Goal: Task Accomplishment & Management: Manage account settings

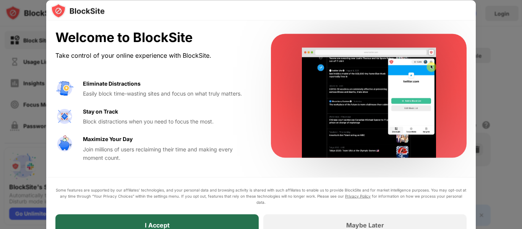
click at [194, 219] on div "I Accept" at bounding box center [156, 224] width 203 height 21
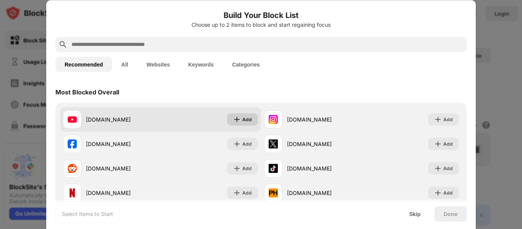
click at [243, 120] on div "Add" at bounding box center [247, 119] width 10 height 8
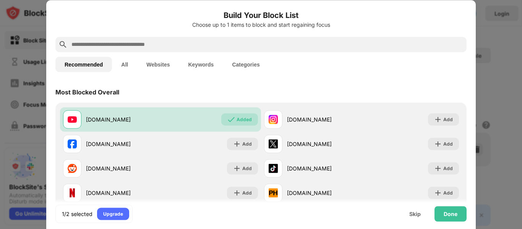
click at [120, 44] on input "text" at bounding box center [267, 44] width 393 height 9
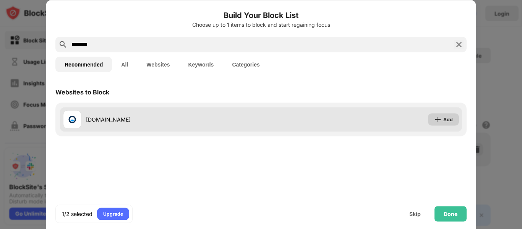
type input "********"
click at [443, 114] on div "Add" at bounding box center [443, 119] width 31 height 12
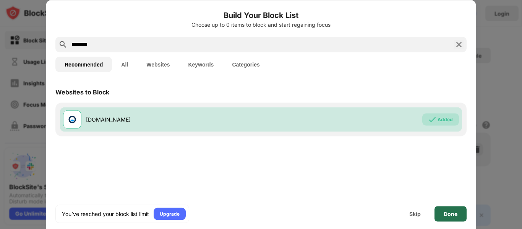
click at [447, 215] on div "Done" at bounding box center [451, 214] width 14 height 6
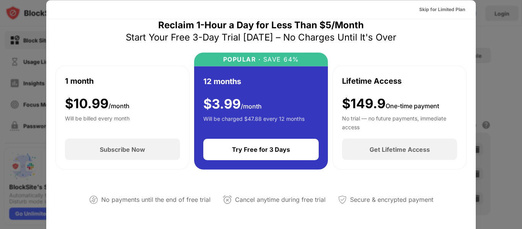
scroll to position [6, 0]
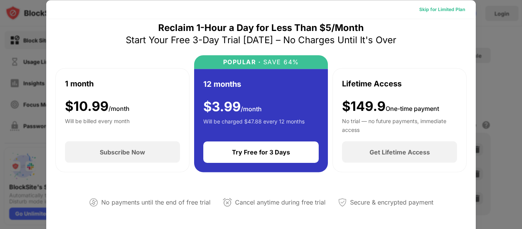
click at [451, 8] on div "Skip for Limited Plan" at bounding box center [442, 9] width 46 height 8
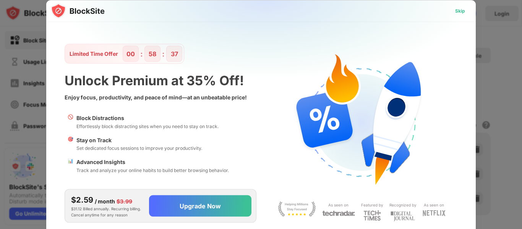
click at [461, 11] on div "Skip" at bounding box center [460, 11] width 10 height 8
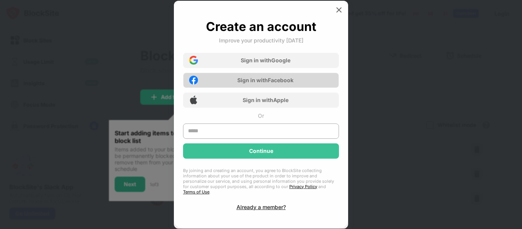
click at [281, 83] on div "Sign in with Facebook" at bounding box center [265, 80] width 56 height 6
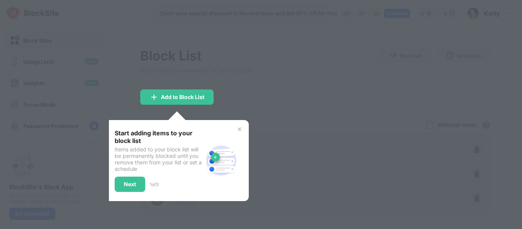
click at [242, 129] on img at bounding box center [240, 129] width 6 height 6
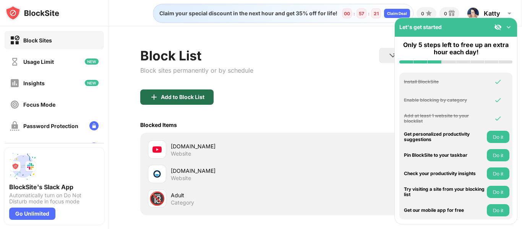
click at [192, 101] on div "Add to Block List" at bounding box center [176, 96] width 73 height 15
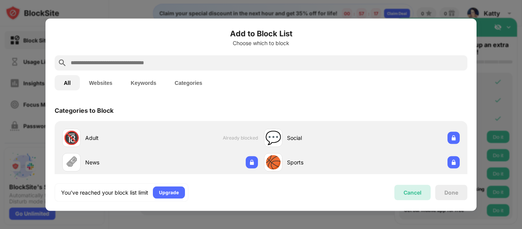
click at [415, 189] on div "Cancel" at bounding box center [413, 192] width 18 height 6
